Goal: Transaction & Acquisition: Purchase product/service

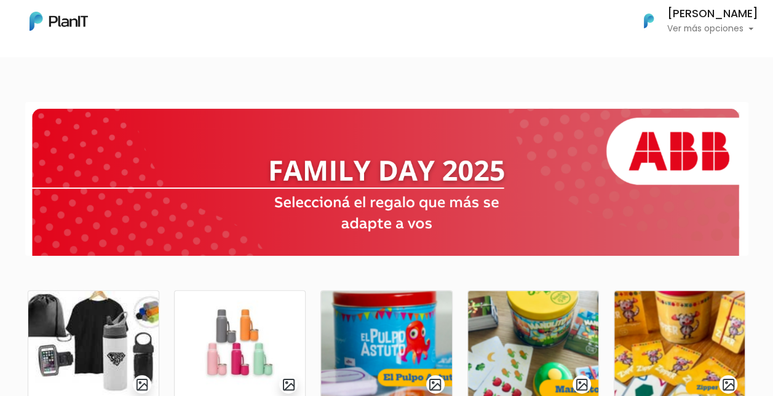
click at [25, 208] on section at bounding box center [386, 179] width 723 height 154
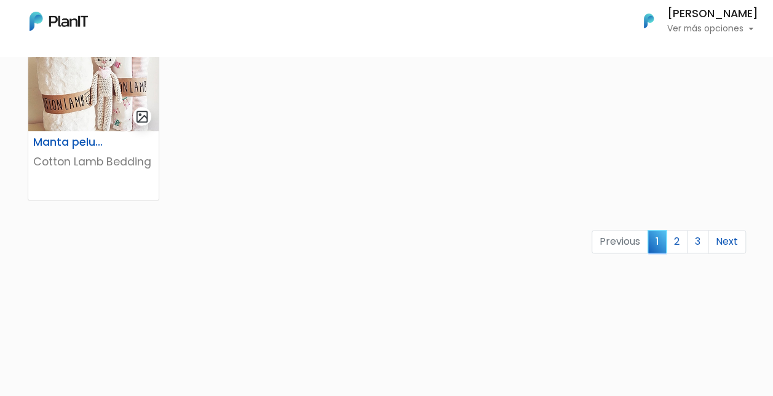
scroll to position [861, 0]
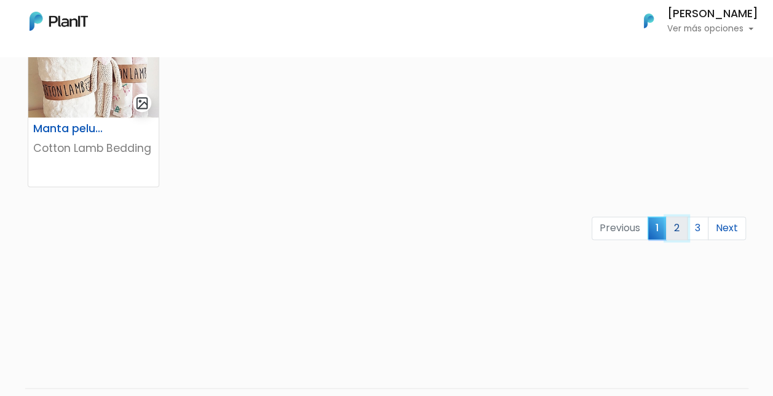
click at [683, 226] on link "2" at bounding box center [677, 228] width 22 height 23
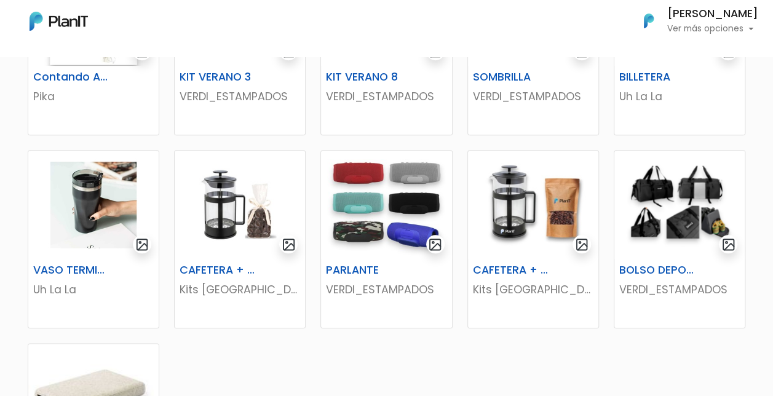
scroll to position [591, 0]
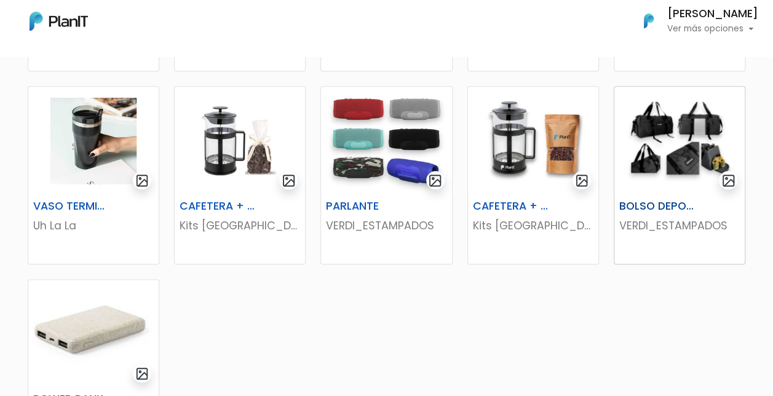
click at [634, 154] on img at bounding box center [680, 141] width 130 height 108
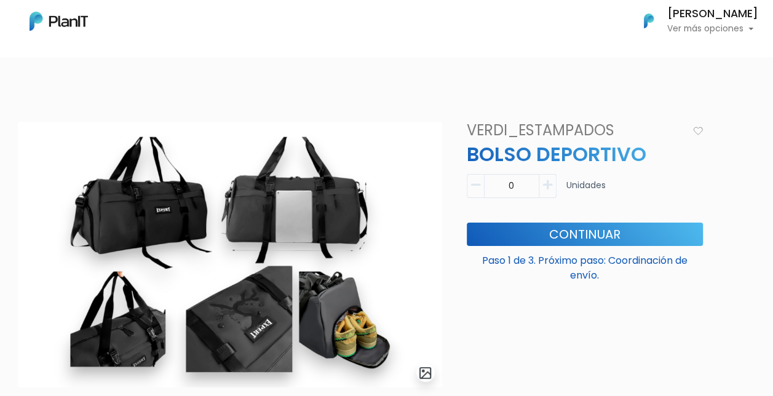
click at [550, 180] on icon "button" at bounding box center [547, 185] width 9 height 11
type input "1"
click at [575, 231] on button "Continuar" at bounding box center [585, 234] width 236 height 23
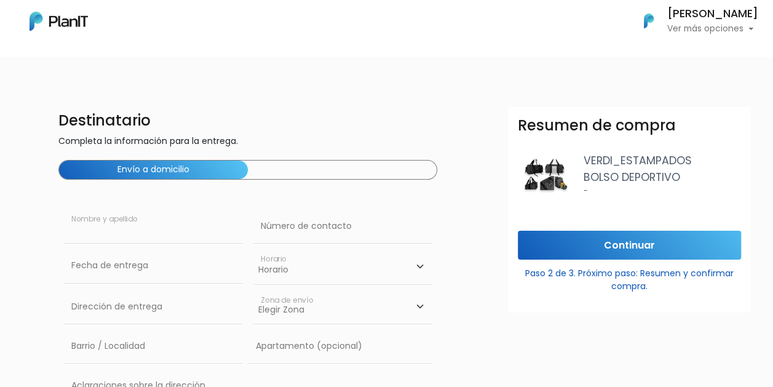
click at [209, 234] on input "text" at bounding box center [153, 226] width 180 height 34
type input "[PERSON_NAME]"
click at [6, 204] on div "Destinatario Completa la información para la entrega. Envío a domicilio Cecilia…" at bounding box center [387, 301] width 788 height 389
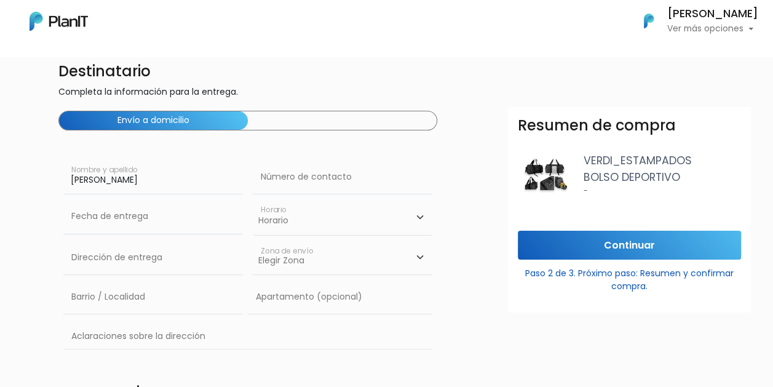
scroll to position [74, 0]
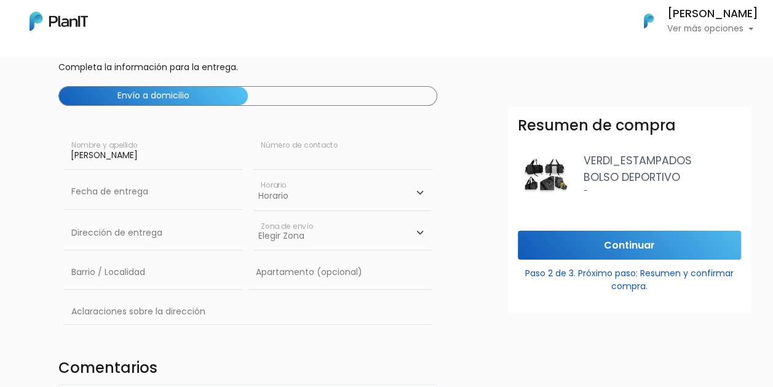
click at [290, 152] on input "text" at bounding box center [343, 152] width 180 height 34
type input "099536980"
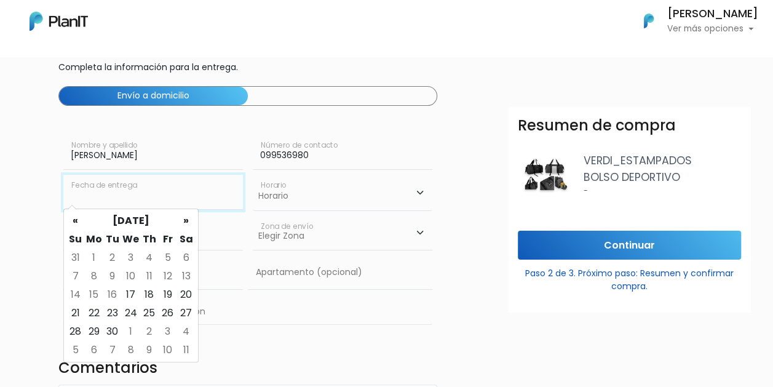
click at [141, 199] on input "text" at bounding box center [153, 192] width 180 height 34
click at [125, 294] on td "17" at bounding box center [131, 294] width 18 height 18
type input "17/09/2025"
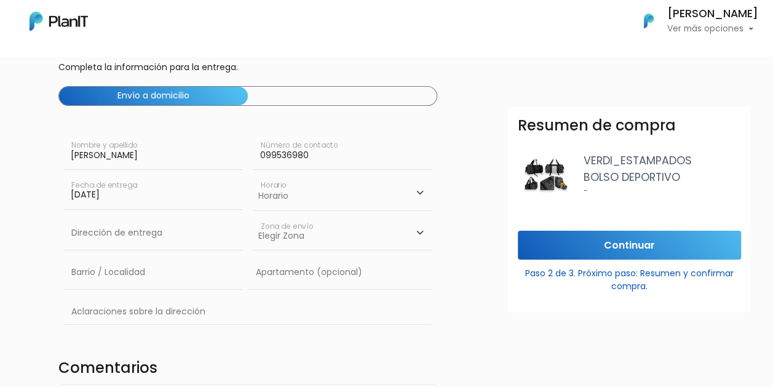
click at [420, 193] on select "Horario 08:00 - 10:00 10:00 - 12:00 14:00 - 16:00 16:00 - 18:00" at bounding box center [343, 193] width 180 height 36
select select "1"
click at [253, 175] on select "Horario 08:00 - 10:00 10:00 - 12:00 14:00 - 16:00 16:00 - 18:00" at bounding box center [343, 193] width 180 height 36
click at [151, 233] on input "text" at bounding box center [153, 233] width 180 height 34
type input "Constituyente 1891"
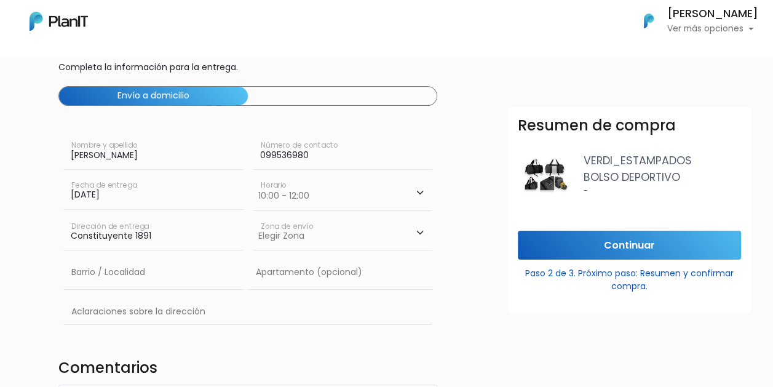
click at [420, 230] on select "Elegir Zona Zona américa Oficina Montevideo" at bounding box center [343, 233] width 180 height 34
select select "8"
click at [253, 216] on select "Elegir Zona Zona américa Oficina Montevideo" at bounding box center [343, 233] width 180 height 34
click at [148, 277] on input "text" at bounding box center [153, 272] width 180 height 34
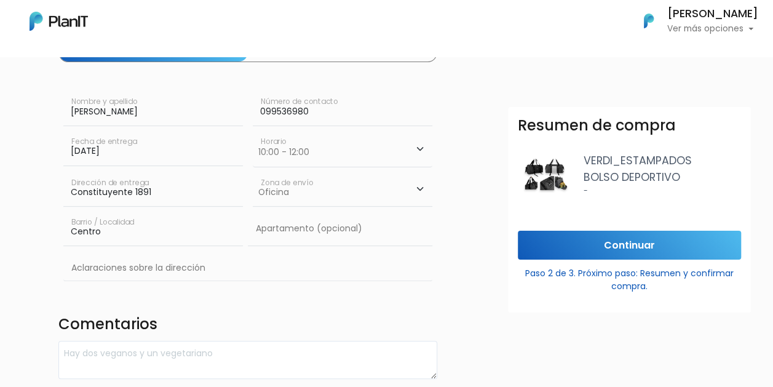
scroll to position [119, 0]
type input "Centro"
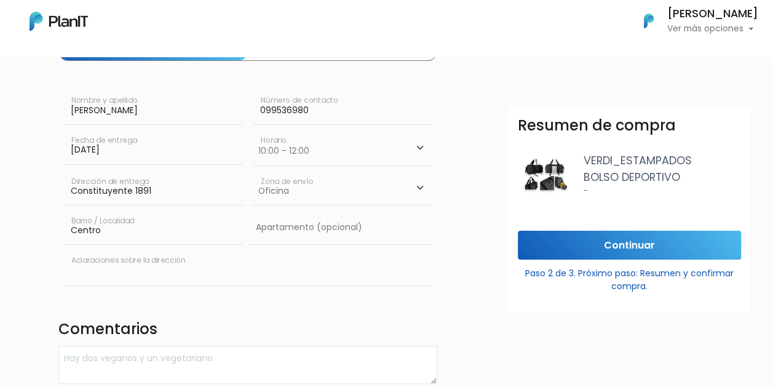
click at [288, 268] on input "text" at bounding box center [248, 268] width 370 height 36
type input "Para Family day de ABB"
drag, startPoint x: 181, startPoint y: 275, endPoint x: 57, endPoint y: 272, distance: 124.3
click at [57, 272] on div "Destinatario Completa la información para la entrega. Envío a domicilio Cecilia…" at bounding box center [248, 186] width 394 height 396
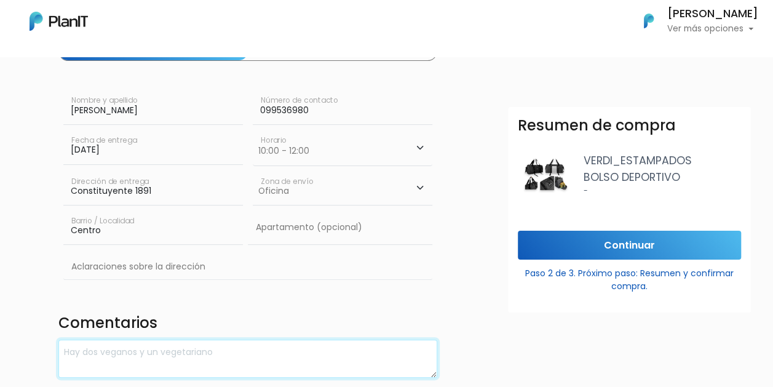
click at [146, 371] on textarea at bounding box center [248, 359] width 380 height 39
paste textarea "Para Family day de ABB"
type textarea "Para Family day de ABB"
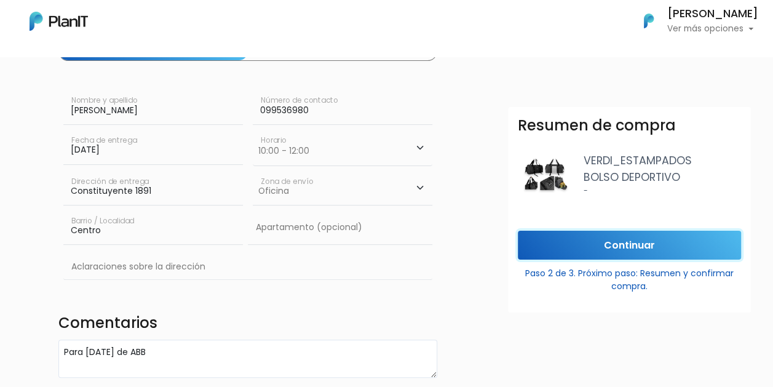
click at [645, 242] on input "Continuar" at bounding box center [629, 245] width 223 height 29
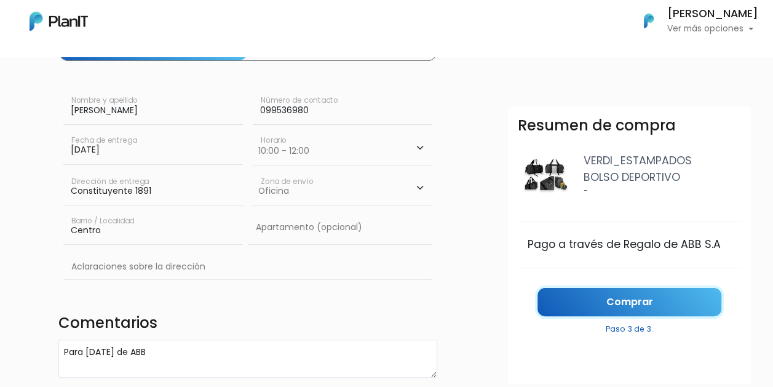
click at [627, 300] on link "Comprar" at bounding box center [630, 302] width 184 height 29
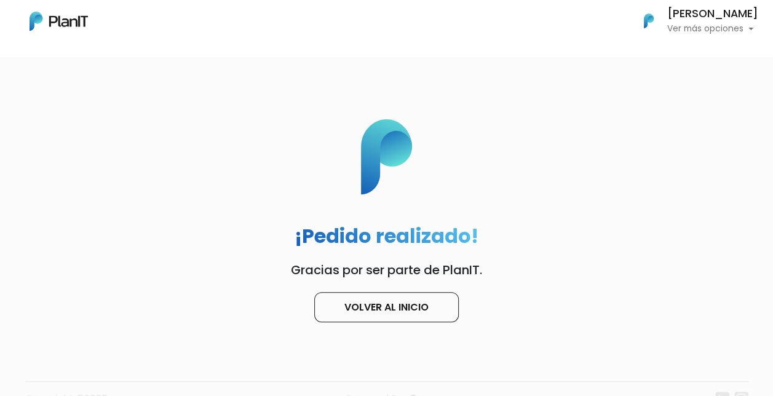
scroll to position [12, 0]
